Goal: Task Accomplishment & Management: Use online tool/utility

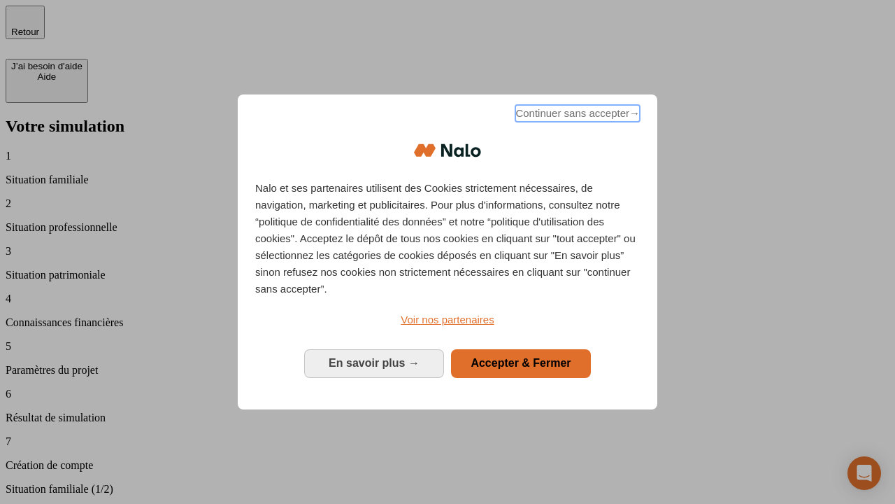
click at [576, 115] on span "Continuer sans accepter →" at bounding box center [578, 113] width 125 height 17
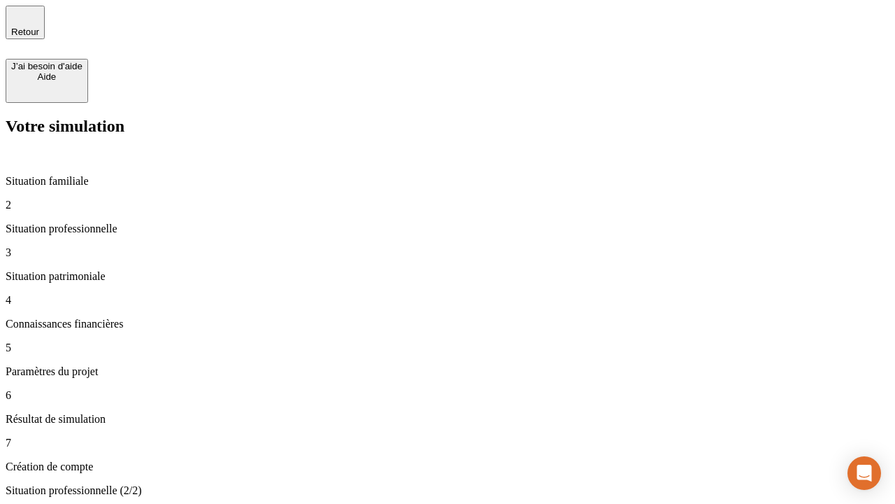
type input "30 000"
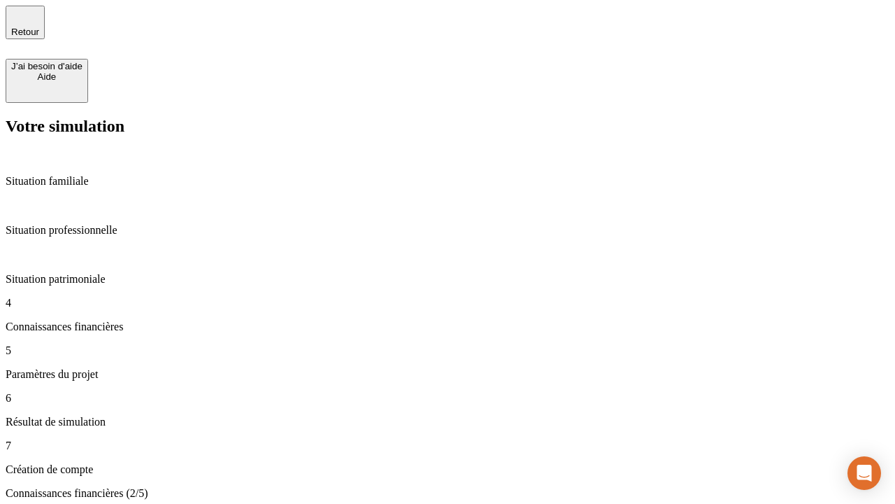
scroll to position [3, 0]
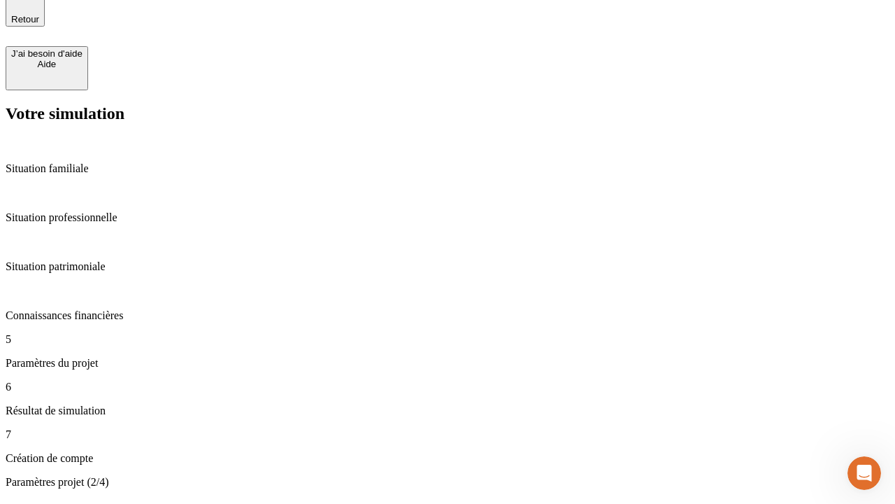
type input "25"
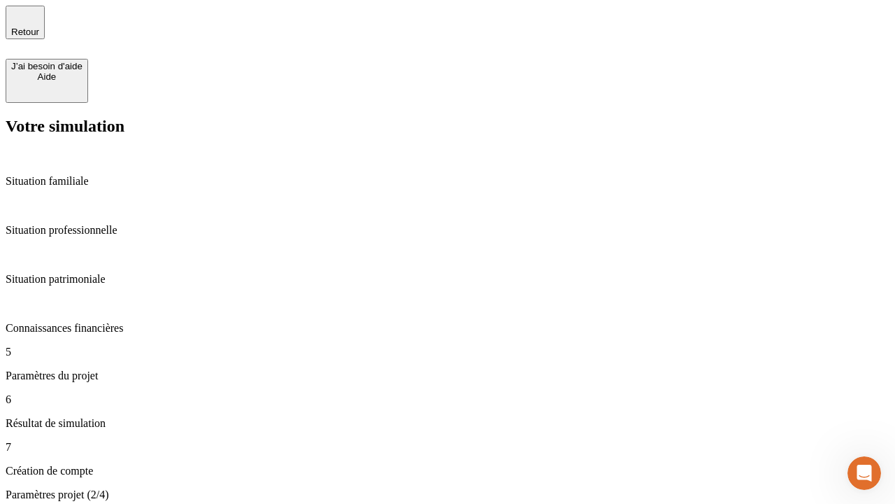
type input "1 000"
type input "640"
